Goal: Task Accomplishment & Management: Complete application form

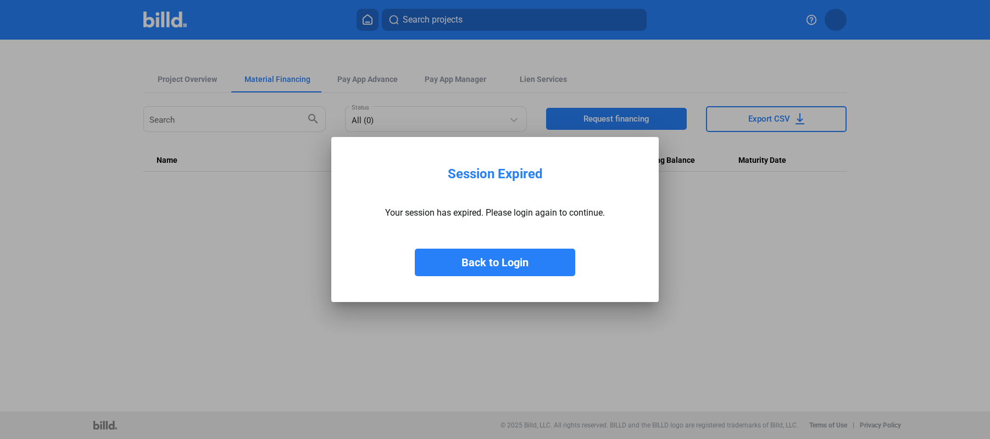
click at [506, 260] on button "Back to Login" at bounding box center [495, 261] width 160 height 27
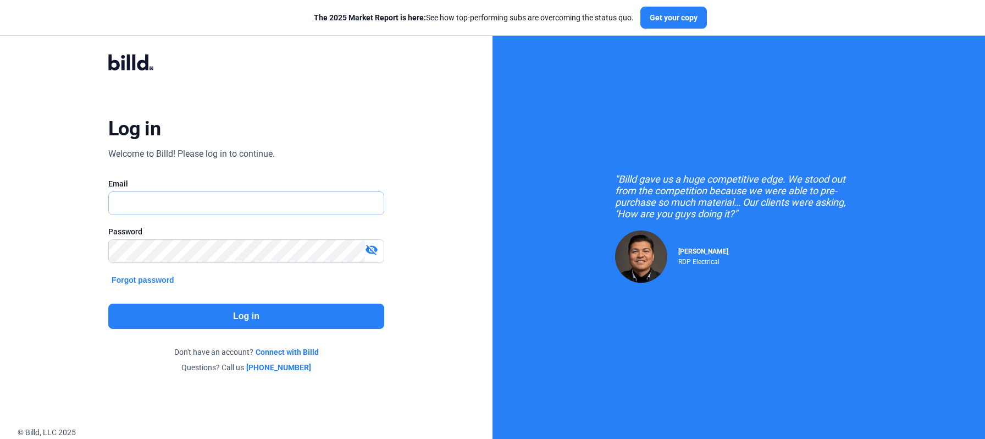
type input "[EMAIL_ADDRESS][DOMAIN_NAME]"
click at [234, 320] on button "Log in" at bounding box center [246, 315] width 276 height 25
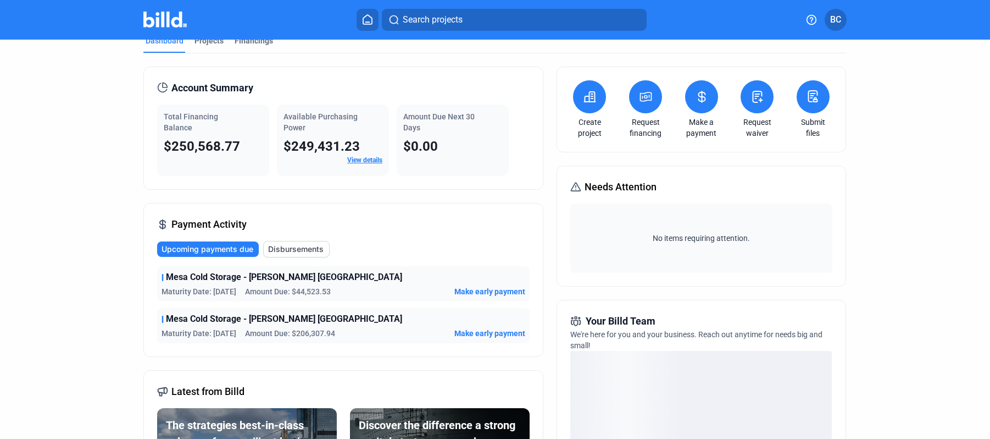
scroll to position [24, 0]
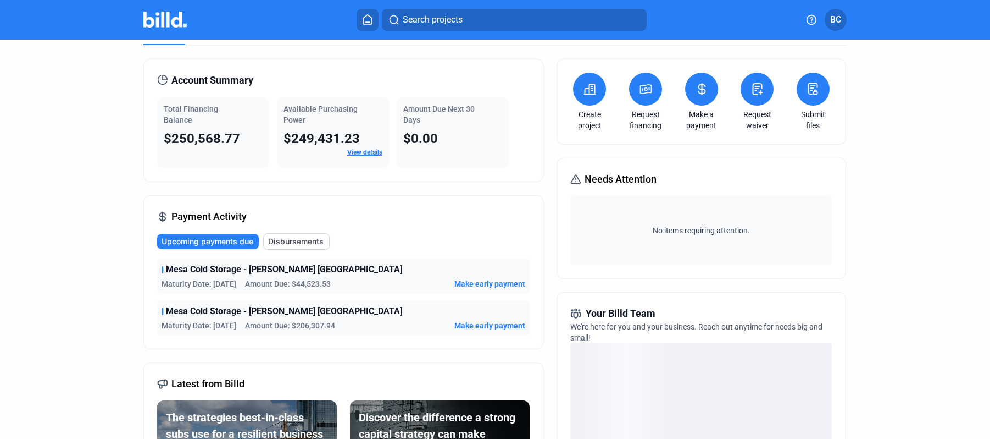
click at [583, 90] on icon at bounding box center [590, 88] width 14 height 13
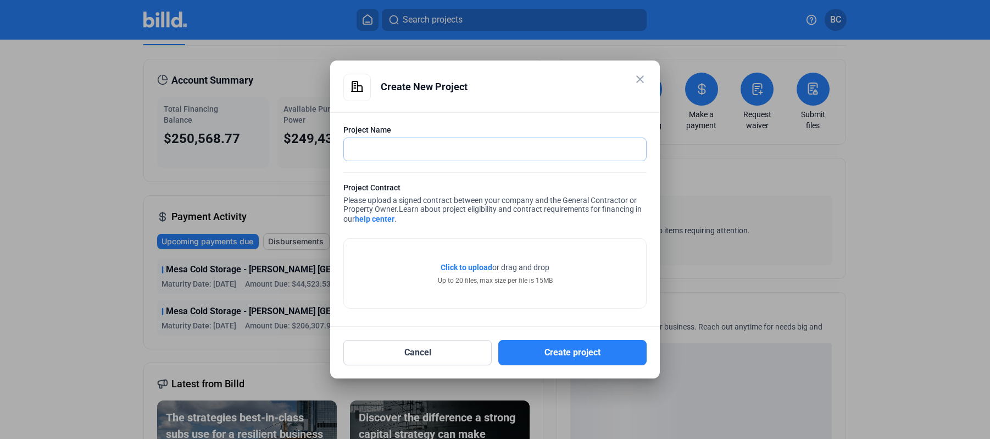
click at [360, 159] on input "text" at bounding box center [495, 149] width 302 height 23
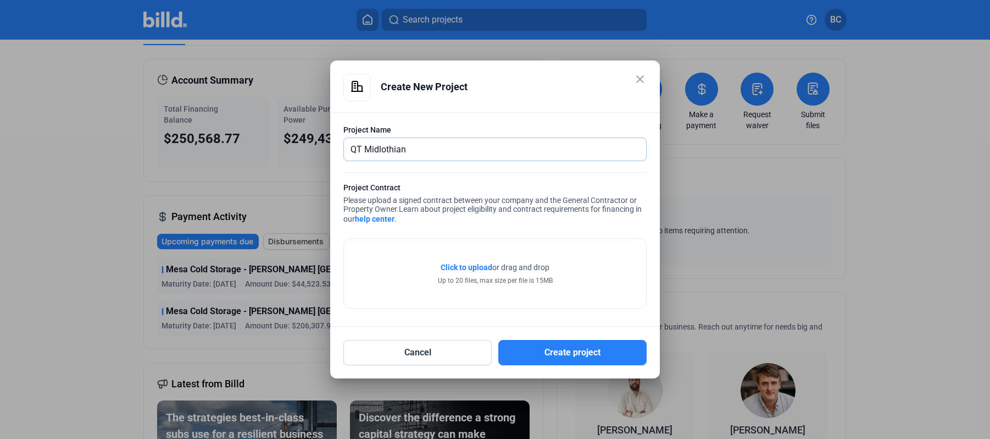
type input "QT Midlothian"
click at [475, 266] on span "Click to upload" at bounding box center [467, 267] width 52 height 9
click at [640, 77] on mat-icon "close" at bounding box center [640, 79] width 13 height 13
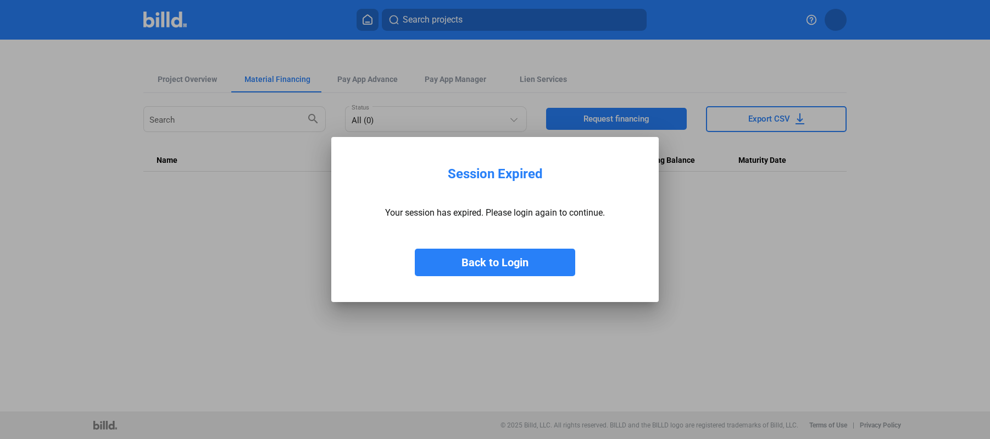
click at [491, 268] on button "Back to Login" at bounding box center [495, 261] width 160 height 27
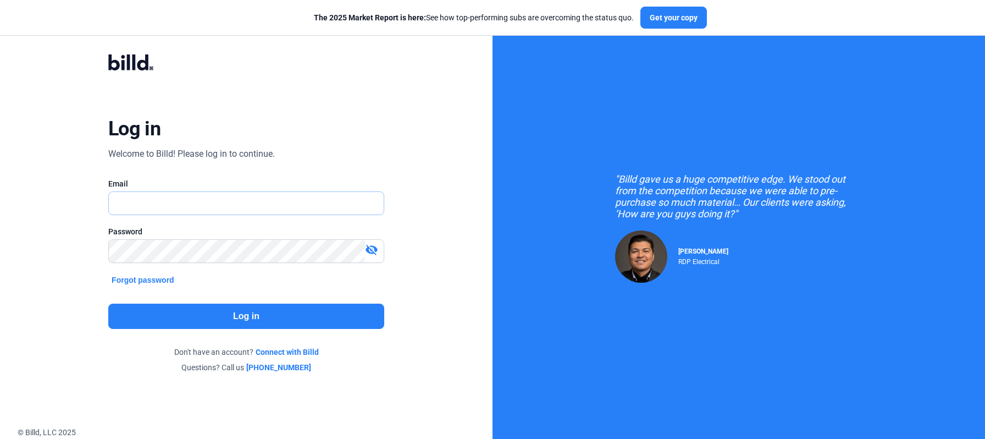
type input "[EMAIL_ADDRESS][DOMAIN_NAME]"
click at [243, 314] on button "Log in" at bounding box center [246, 315] width 276 height 25
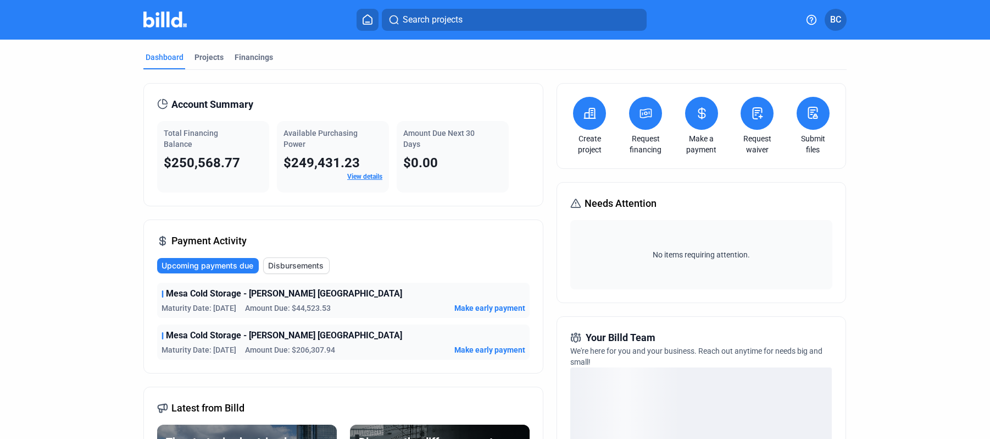
click at [585, 112] on icon at bounding box center [590, 113] width 11 height 10
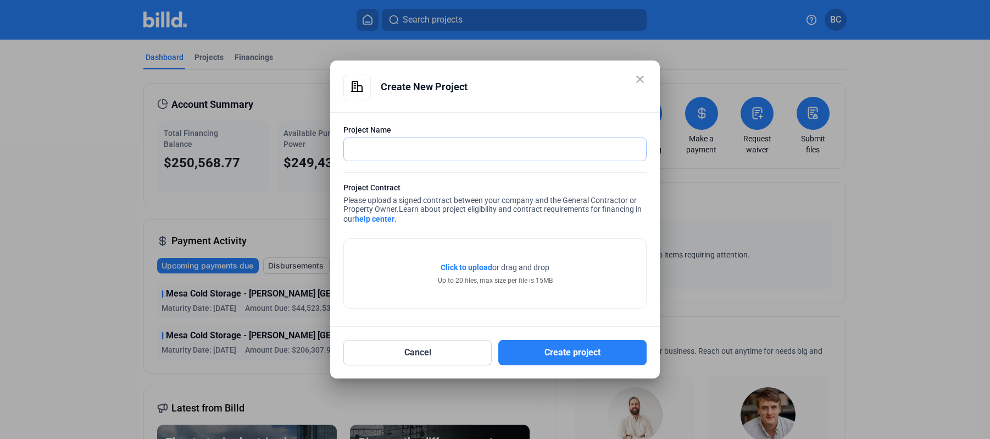
click at [409, 154] on input "text" at bounding box center [495, 149] width 302 height 23
type input "QT Midlothian Solar"
click at [463, 267] on span "Click to upload" at bounding box center [467, 267] width 52 height 9
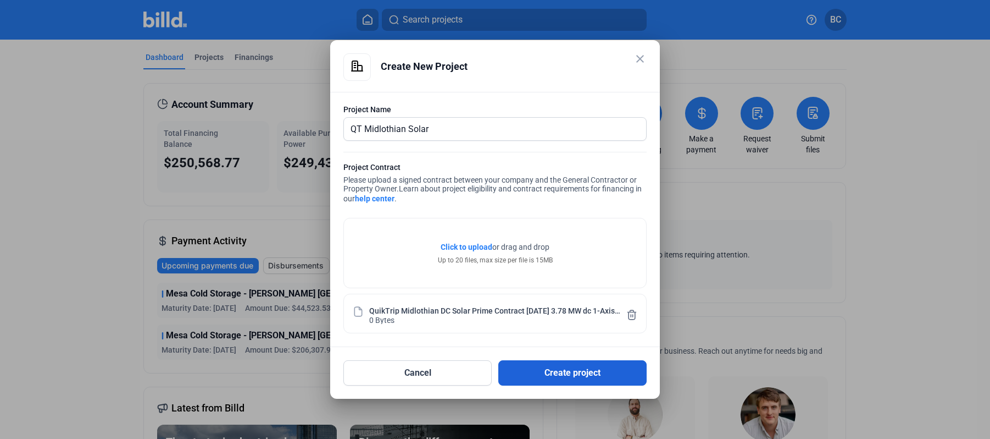
click at [582, 370] on button "Create project" at bounding box center [572, 372] width 148 height 25
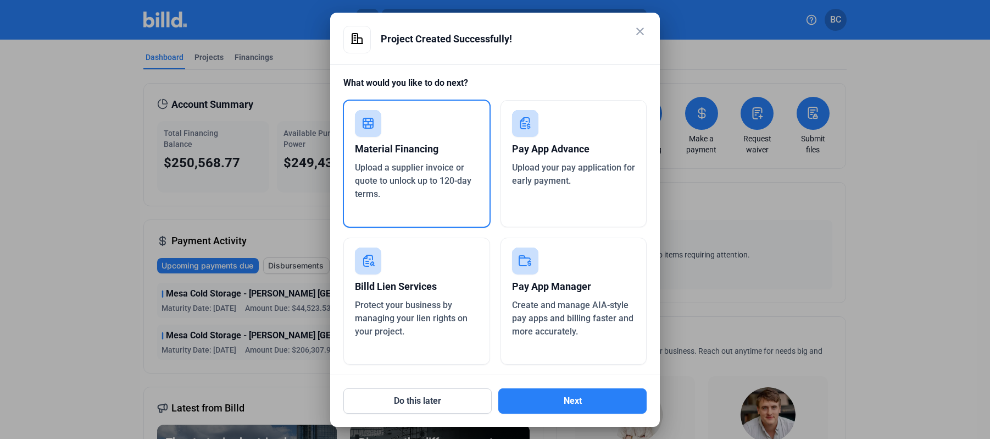
scroll to position [3, 0]
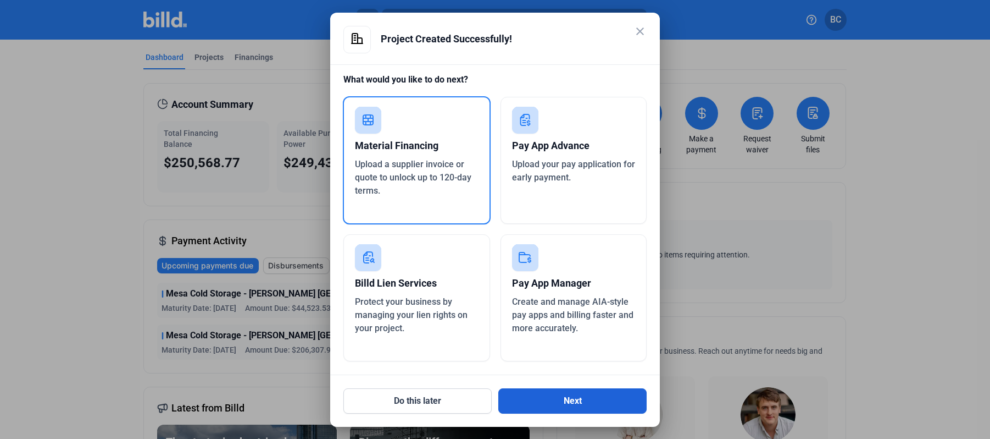
click at [577, 396] on button "Next" at bounding box center [572, 400] width 148 height 25
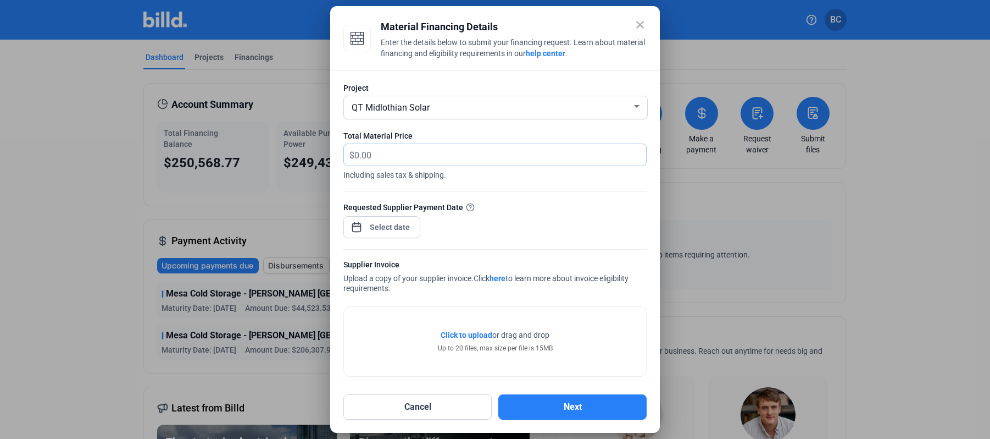
drag, startPoint x: 383, startPoint y: 157, endPoint x: 310, endPoint y: 148, distance: 73.6
click at [307, 148] on div "close Material Financing Details Enter the details below to submit your financi…" at bounding box center [495, 219] width 990 height 439
drag, startPoint x: 380, startPoint y: 154, endPoint x: 372, endPoint y: 158, distance: 8.4
click at [333, 156] on div "Project QT Midlothian Solar Total Material Price $ Including sales tax & shippi…" at bounding box center [495, 225] width 330 height 311
type input "59,815.00"
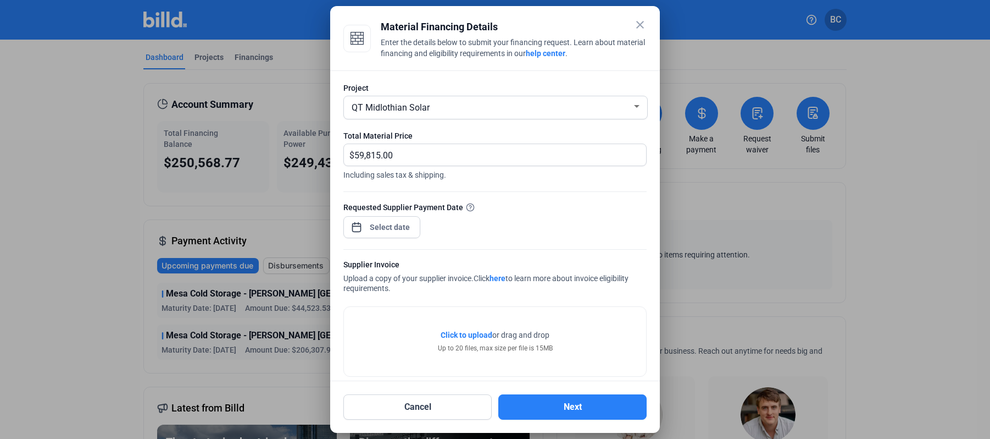
click at [391, 228] on div "close Material Financing Details Enter the details below to submit your financi…" at bounding box center [495, 219] width 990 height 439
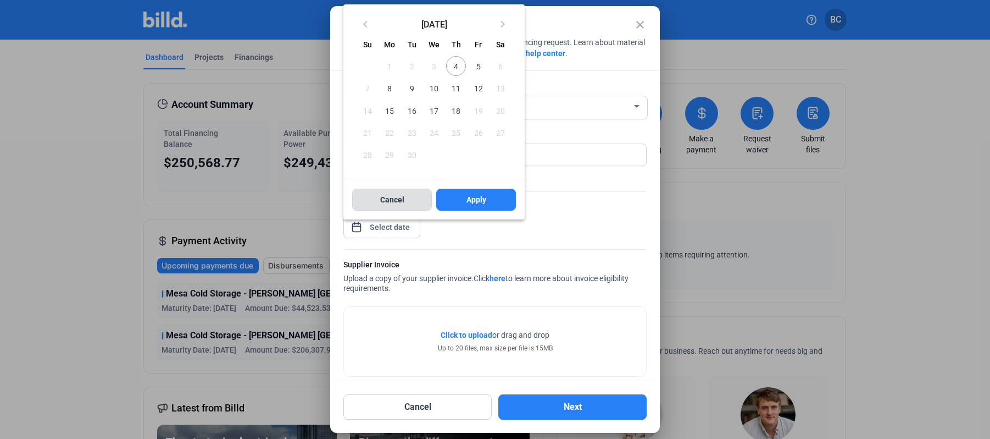
click at [385, 202] on span "Cancel" at bounding box center [392, 199] width 24 height 11
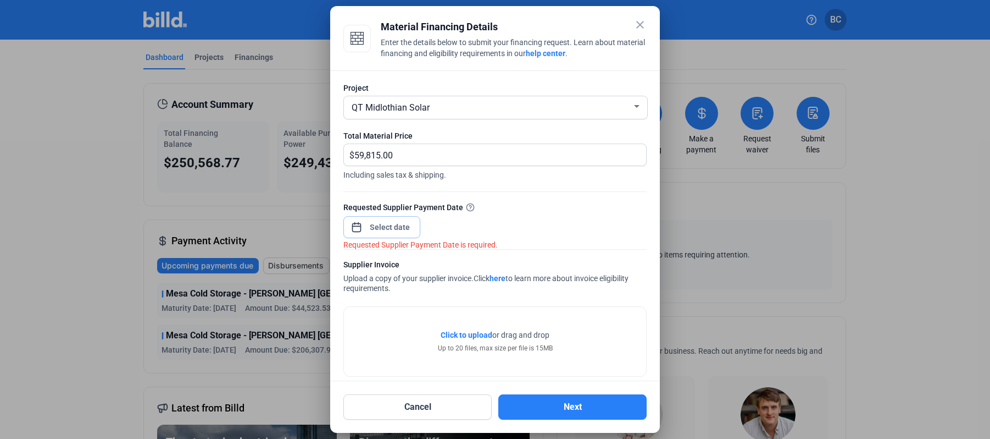
click at [381, 225] on input at bounding box center [390, 226] width 47 height 13
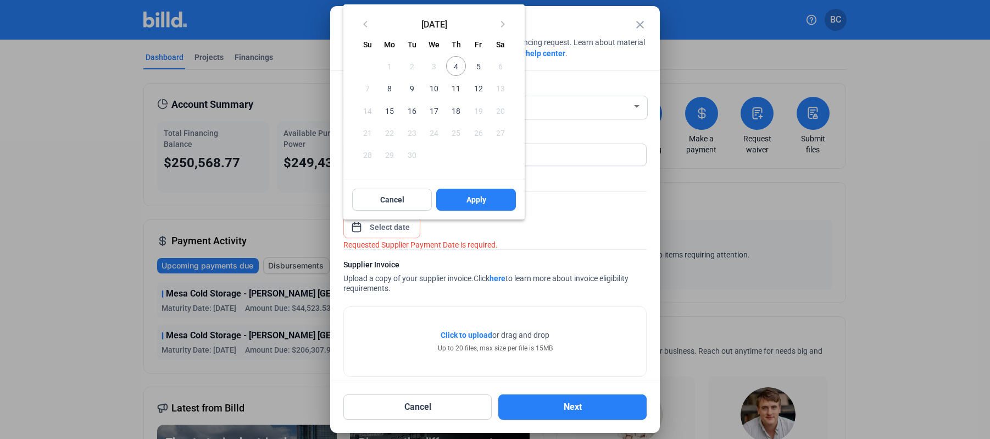
click at [475, 85] on span "12" at bounding box center [478, 88] width 20 height 20
click at [472, 201] on span "Apply" at bounding box center [477, 199] width 20 height 11
type input "[DATE]"
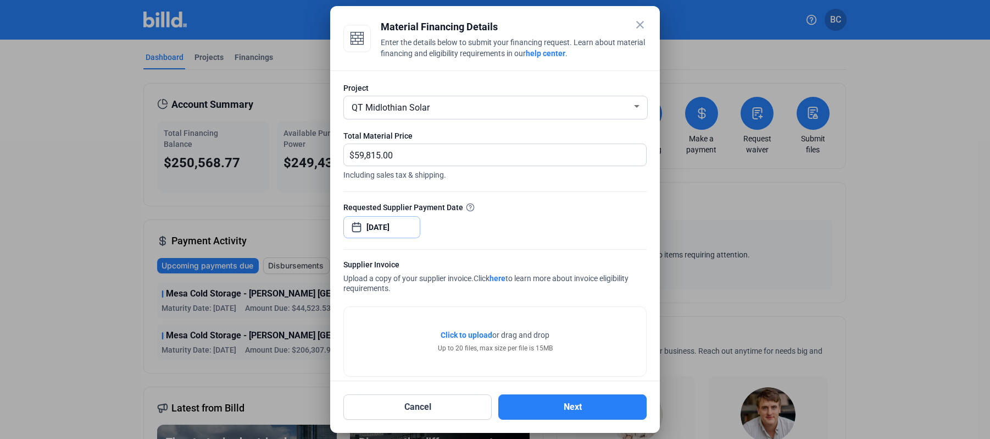
click at [376, 225] on input "[DATE]" at bounding box center [390, 226] width 47 height 13
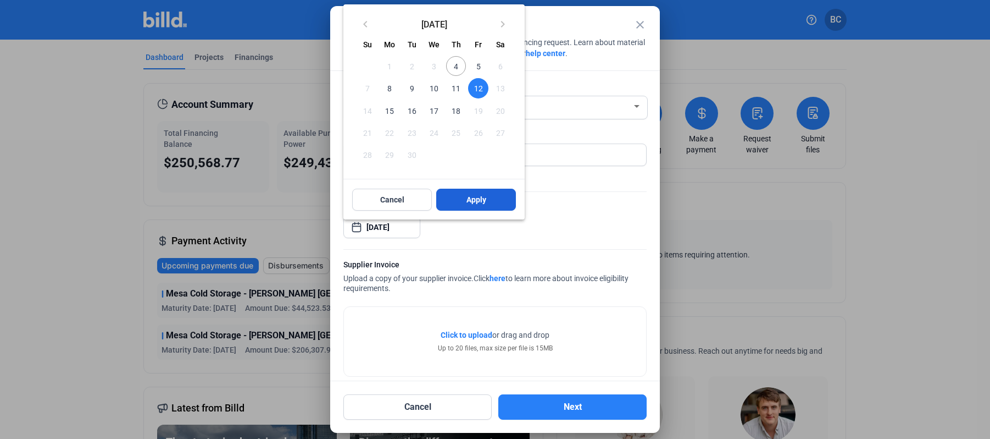
click at [486, 198] on button "Apply" at bounding box center [476, 200] width 80 height 22
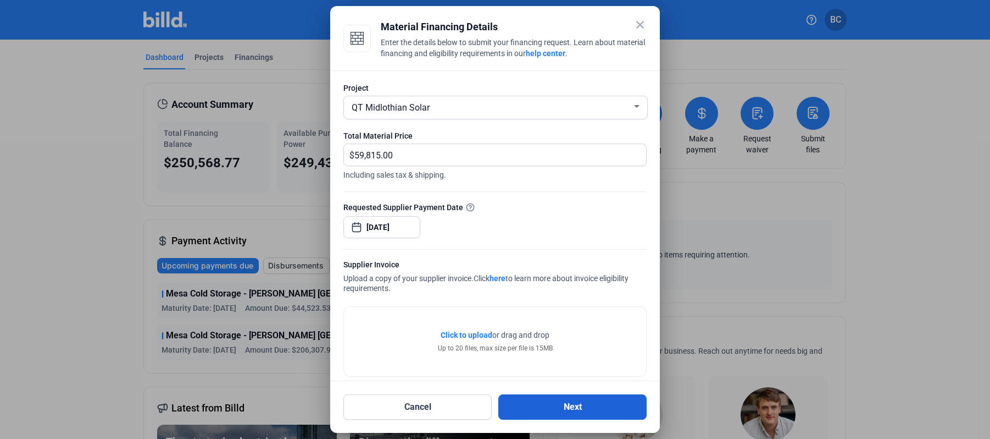
click at [570, 406] on button "Next" at bounding box center [572, 406] width 148 height 25
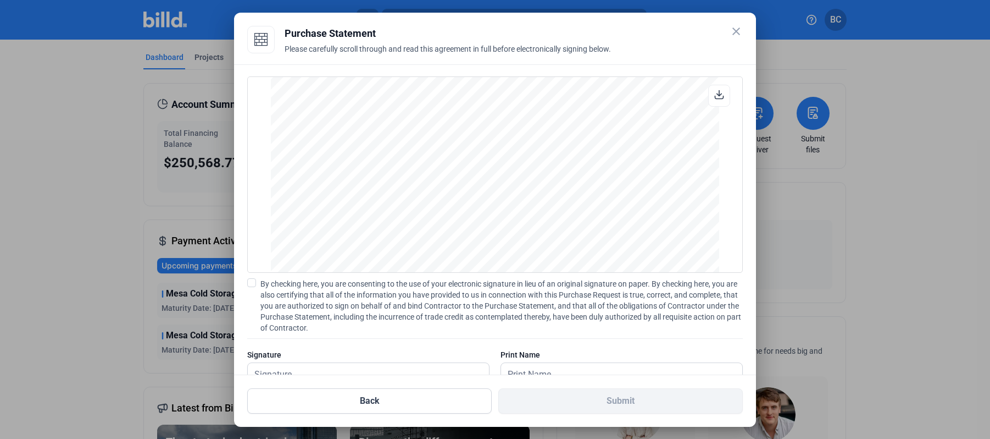
scroll to position [36, 0]
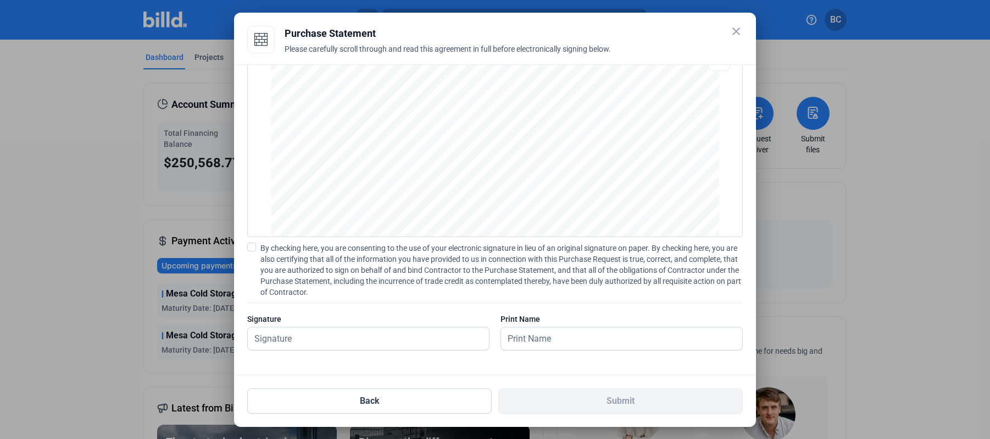
click at [737, 31] on mat-icon "close" at bounding box center [736, 31] width 13 height 13
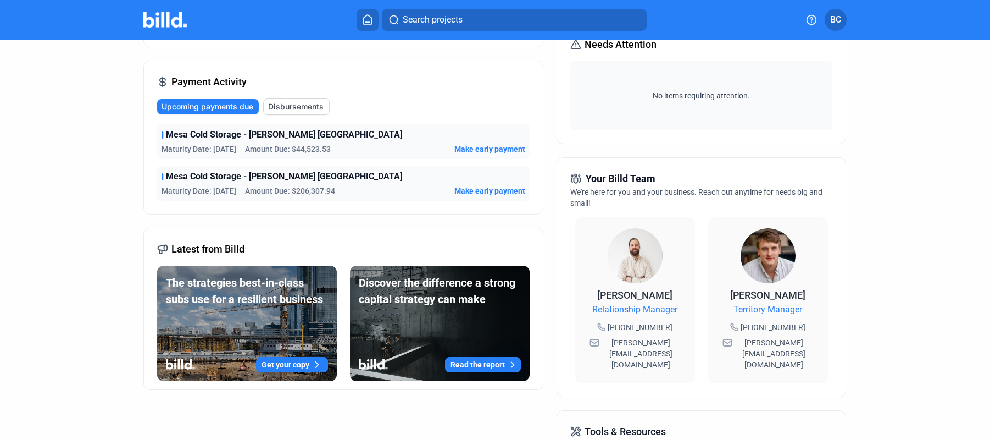
scroll to position [159, 0]
click at [635, 343] on span "[PERSON_NAME][EMAIL_ADDRESS][DOMAIN_NAME]" at bounding box center [641, 352] width 79 height 33
click at [599, 342] on icon at bounding box center [594, 342] width 8 height 7
